Goal: Information Seeking & Learning: Learn about a topic

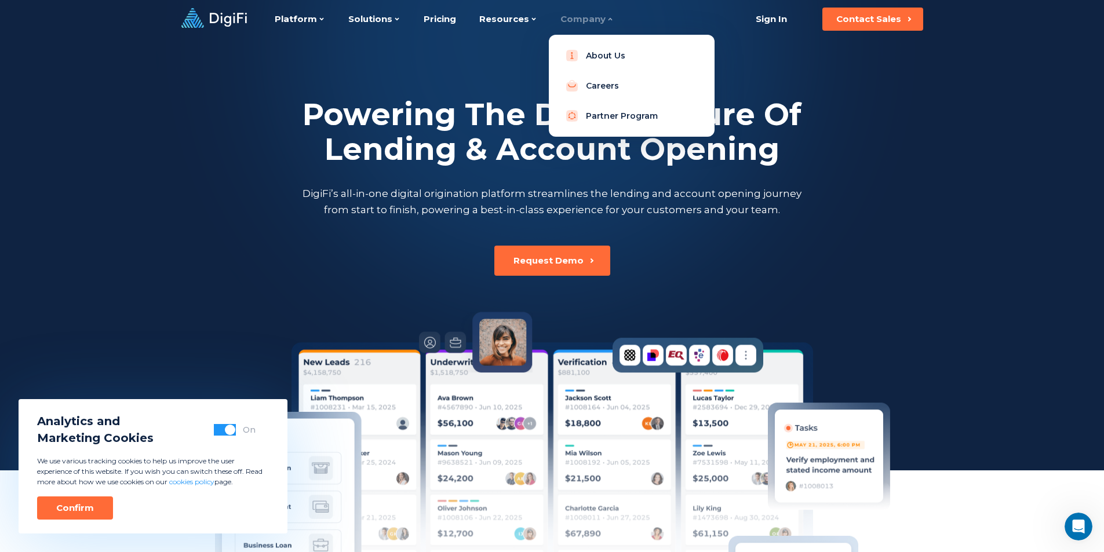
click at [582, 22] on div "Company" at bounding box center [586, 19] width 53 height 38
click at [601, 78] on link "Careers" at bounding box center [631, 85] width 147 height 23
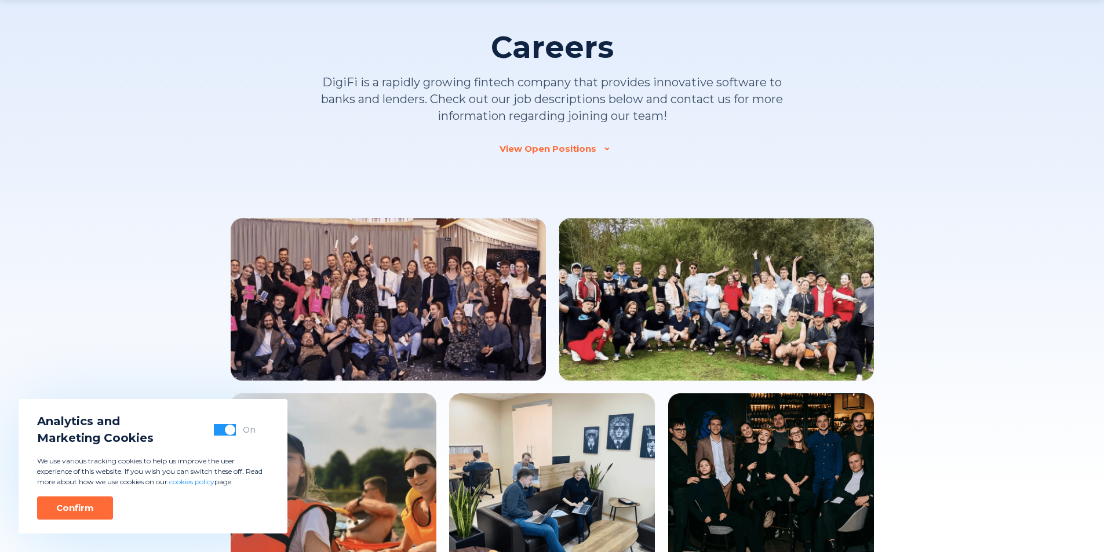
click at [551, 163] on div "Careers DigiFi is a rapidly growing fintech company that provides innovative so…" at bounding box center [552, 474] width 643 height 988
click at [552, 152] on div "View Open Positions" at bounding box center [548, 149] width 97 height 12
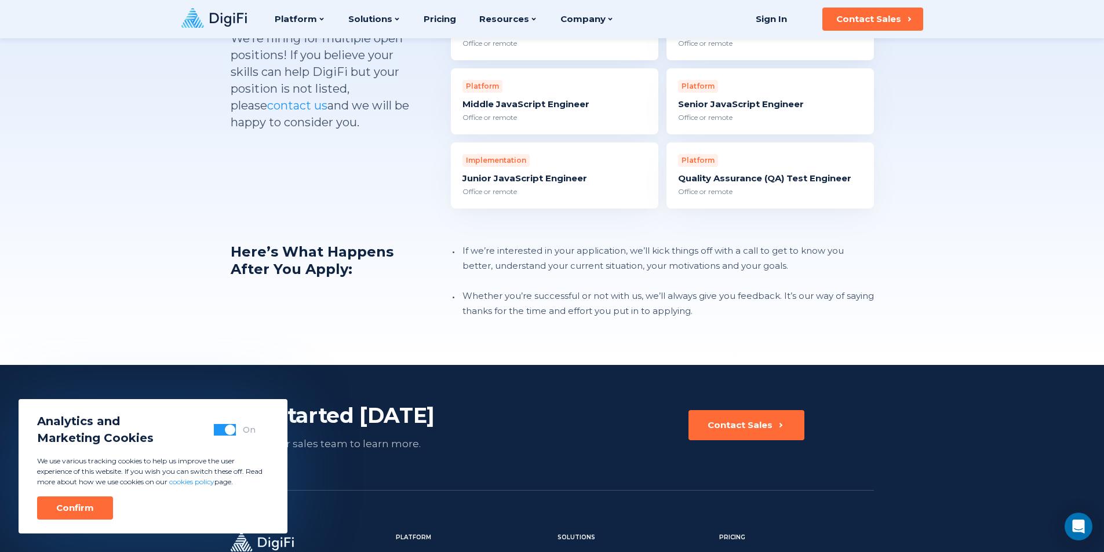
scroll to position [1101, 0]
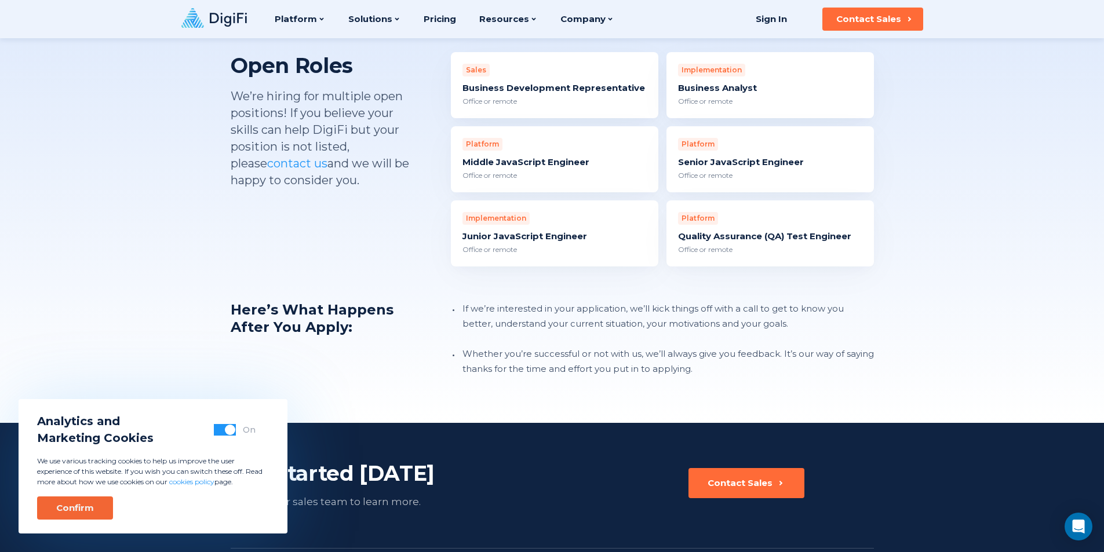
click at [79, 508] on div "Confirm" at bounding box center [75, 508] width 38 height 12
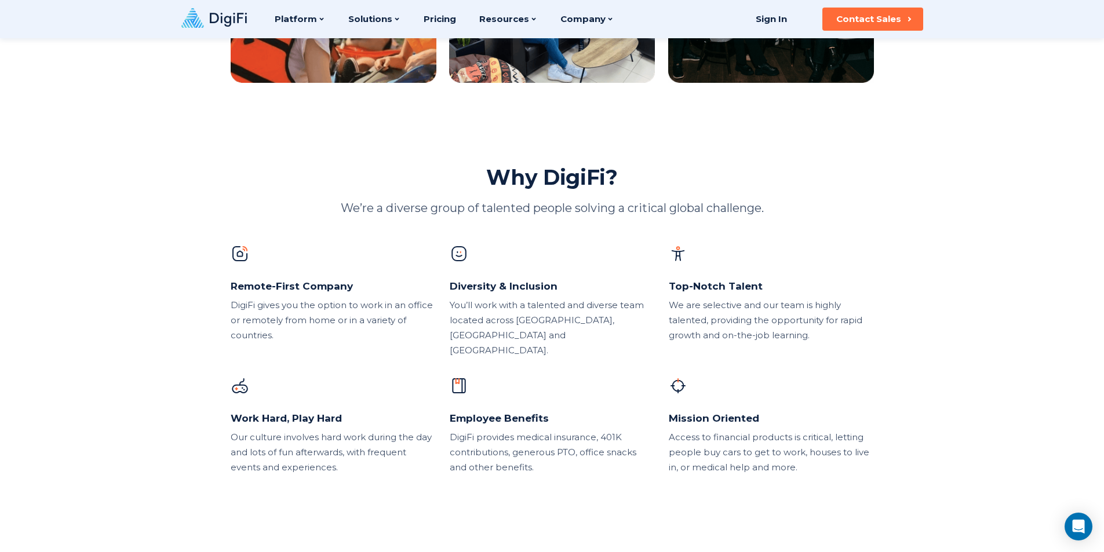
scroll to position [522, 0]
